Goal: Navigation & Orientation: Understand site structure

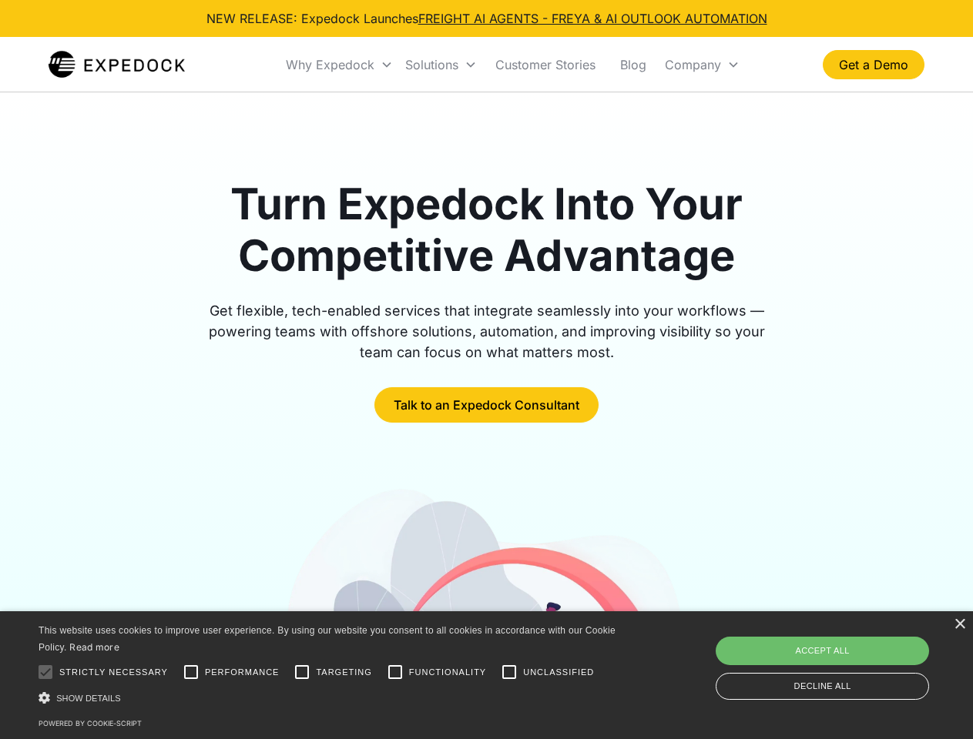
click at [340, 65] on div "Why Expedock" at bounding box center [330, 64] width 89 height 15
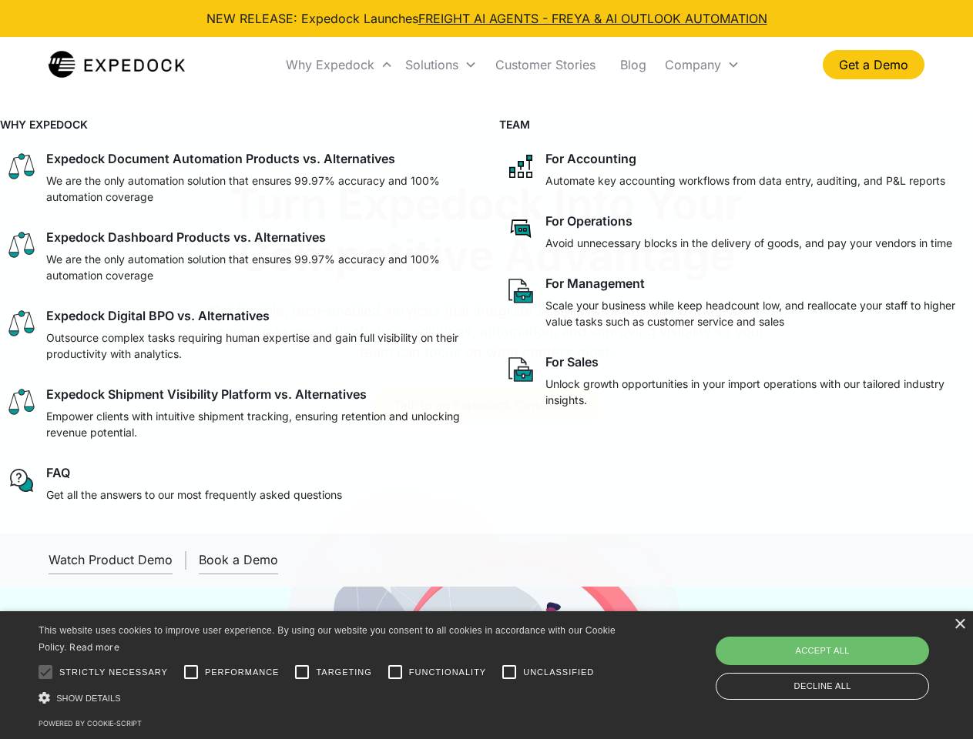
click at [440, 65] on div "Solutions" at bounding box center [431, 64] width 53 height 15
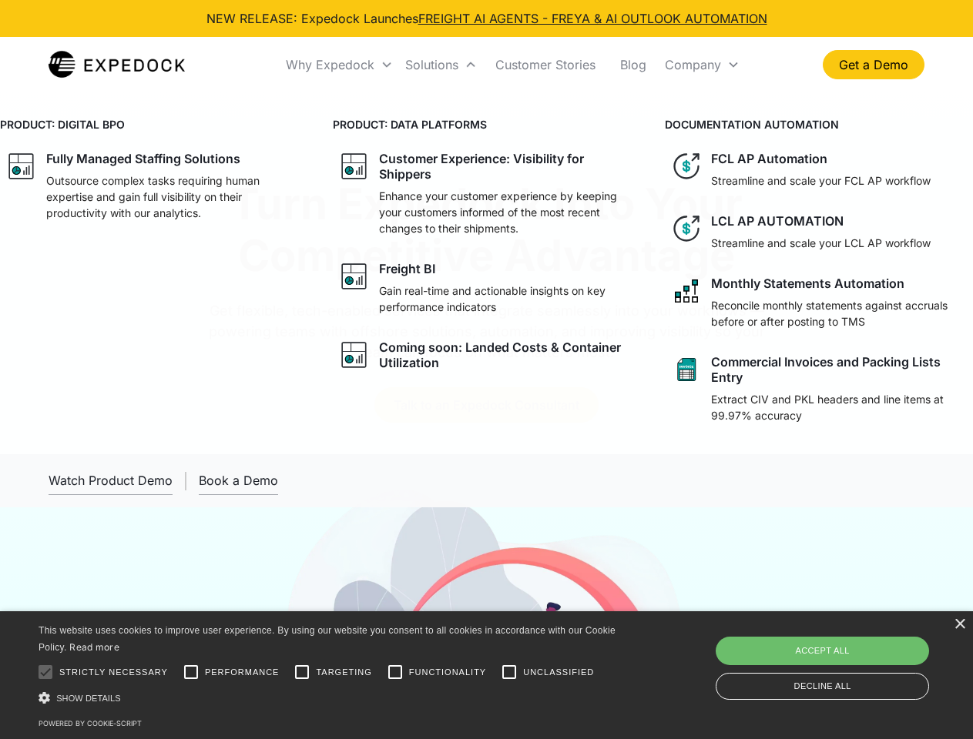
click at [702, 65] on div "Company" at bounding box center [693, 64] width 56 height 15
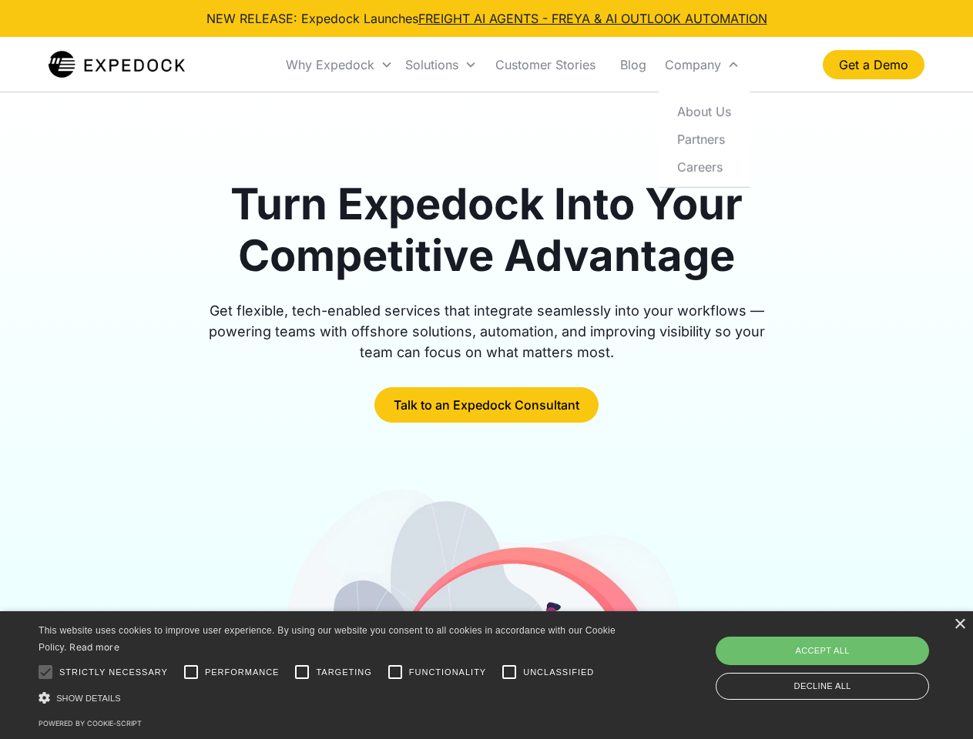
click at [959, 625] on div "×" at bounding box center [959, 625] width 12 height 12
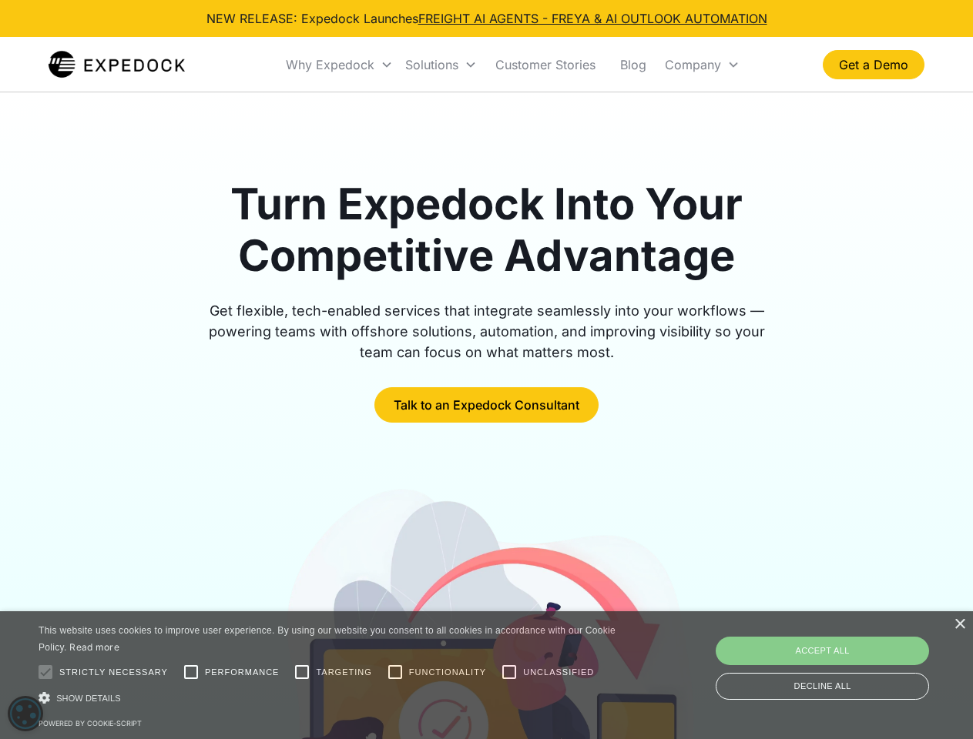
click at [45, 672] on div at bounding box center [45, 672] width 31 height 31
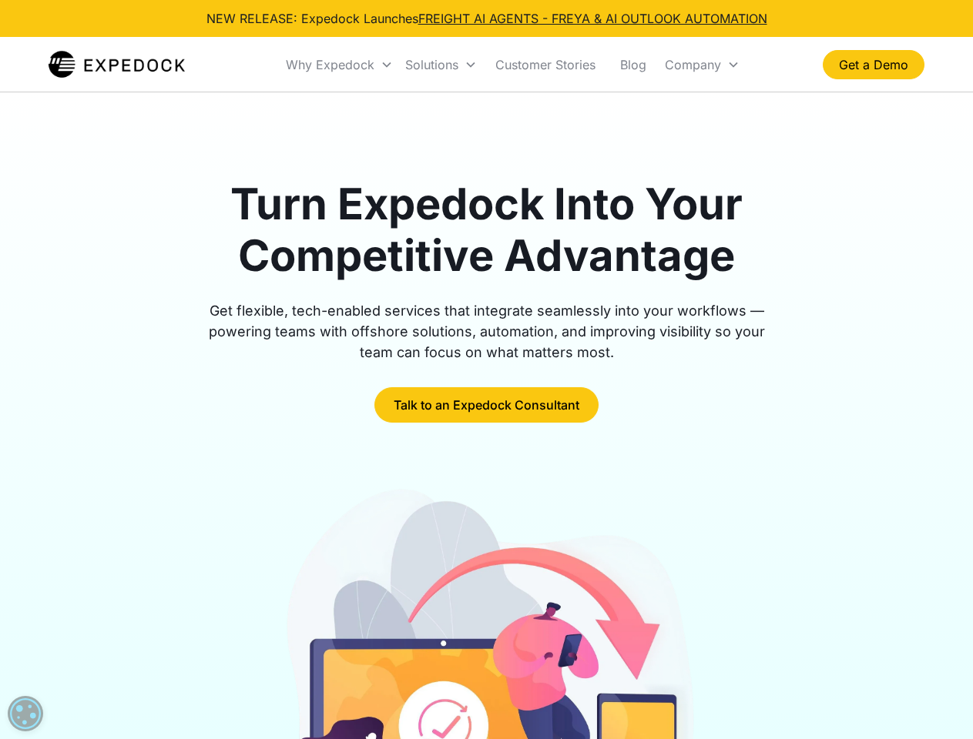
click at [191, 672] on div at bounding box center [487, 692] width 876 height 417
click at [302, 672] on img at bounding box center [486, 692] width 421 height 417
click at [395, 672] on img at bounding box center [486, 692] width 421 height 417
click at [509, 672] on img at bounding box center [486, 692] width 421 height 417
click at [330, 698] on img at bounding box center [486, 692] width 421 height 417
